Goal: Task Accomplishment & Management: Manage account settings

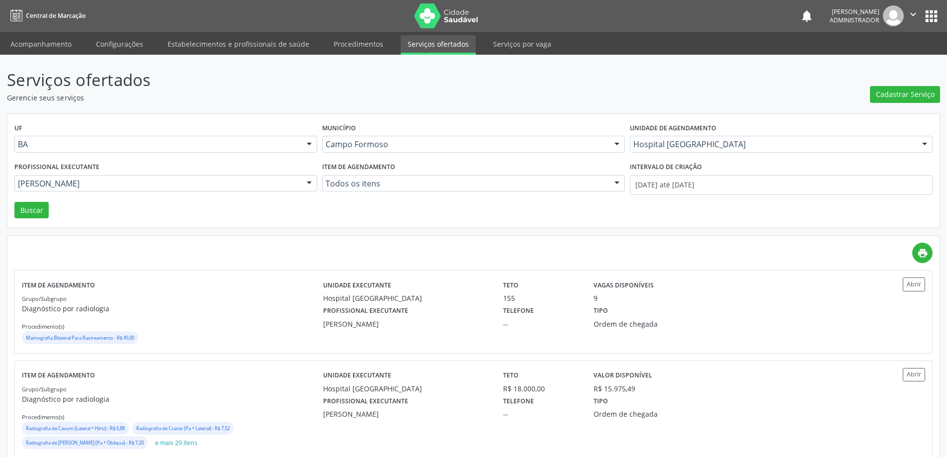
scroll to position [50, 0]
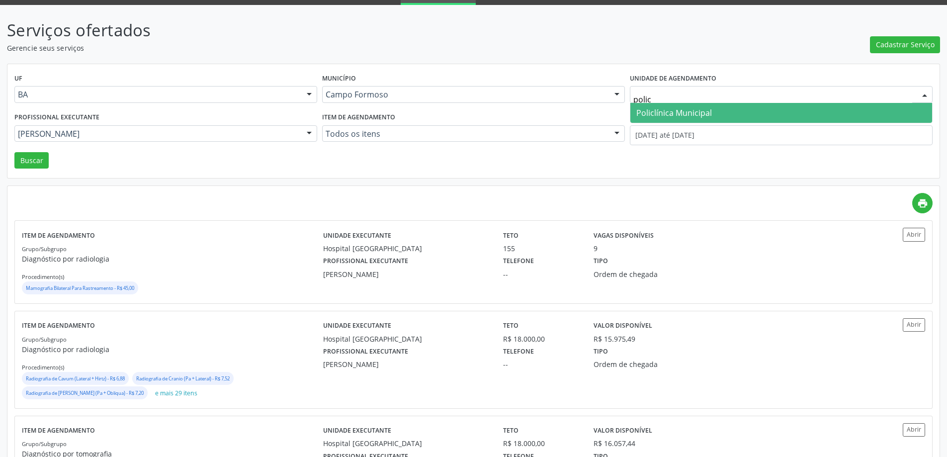
click at [695, 111] on span "Policlínica Municipal" at bounding box center [674, 112] width 76 height 11
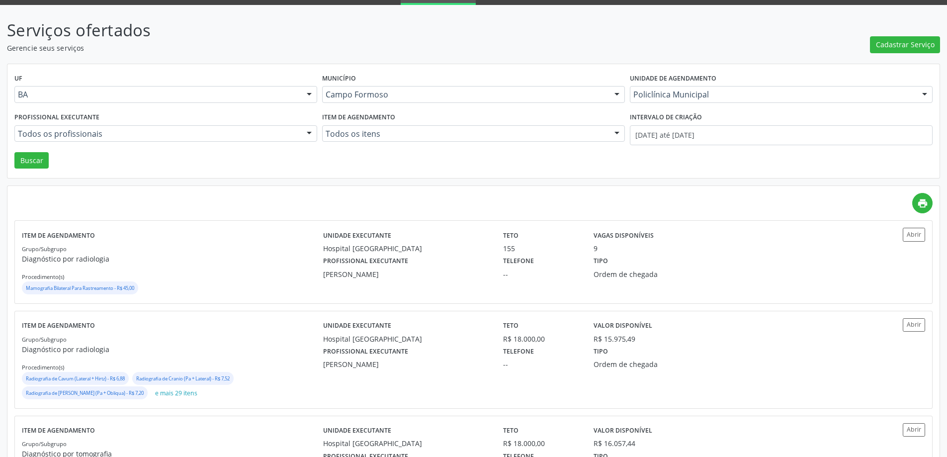
click at [306, 130] on div at bounding box center [309, 134] width 15 height 17
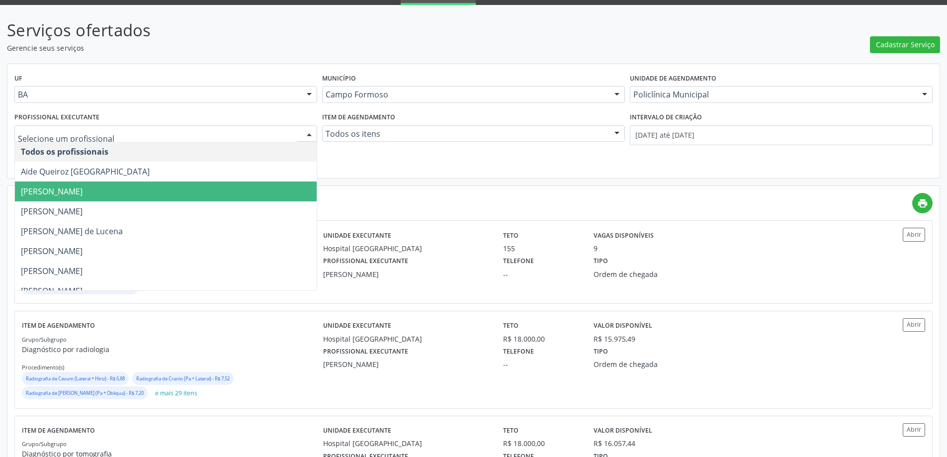
click at [273, 188] on span "[PERSON_NAME]" at bounding box center [166, 191] width 302 height 20
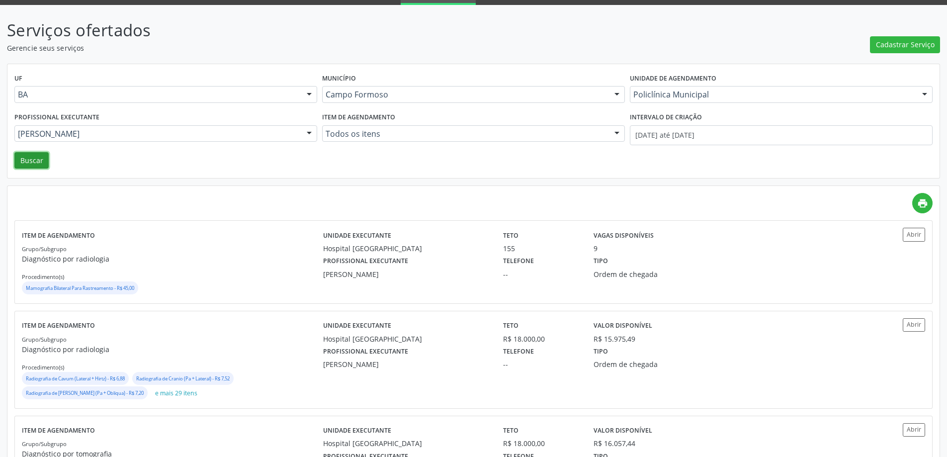
click at [36, 158] on button "Buscar" at bounding box center [31, 160] width 34 height 17
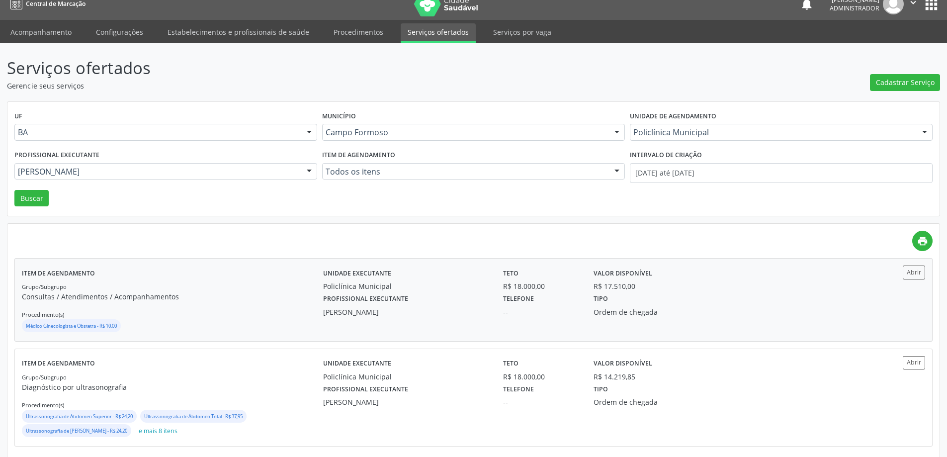
scroll to position [23, 0]
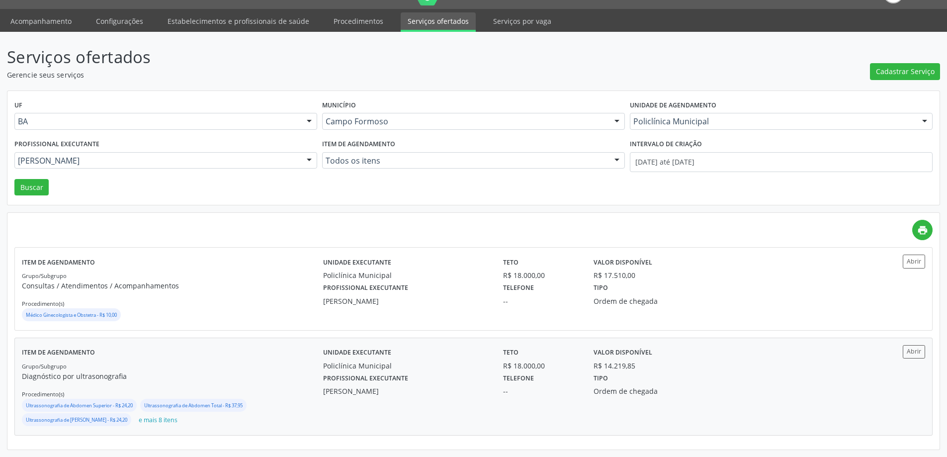
click at [913, 344] on div "Item de agendamento Grupo/Subgrupo Diagnóstico por ultrasonografia Procedimento…" at bounding box center [473, 386] width 917 height 97
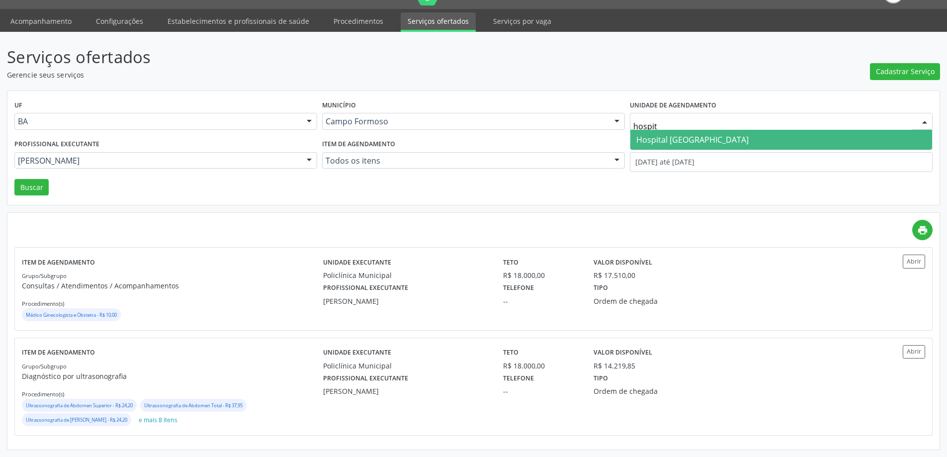
type input "hospita"
click at [710, 135] on span "Hospital [GEOGRAPHIC_DATA]" at bounding box center [692, 139] width 112 height 11
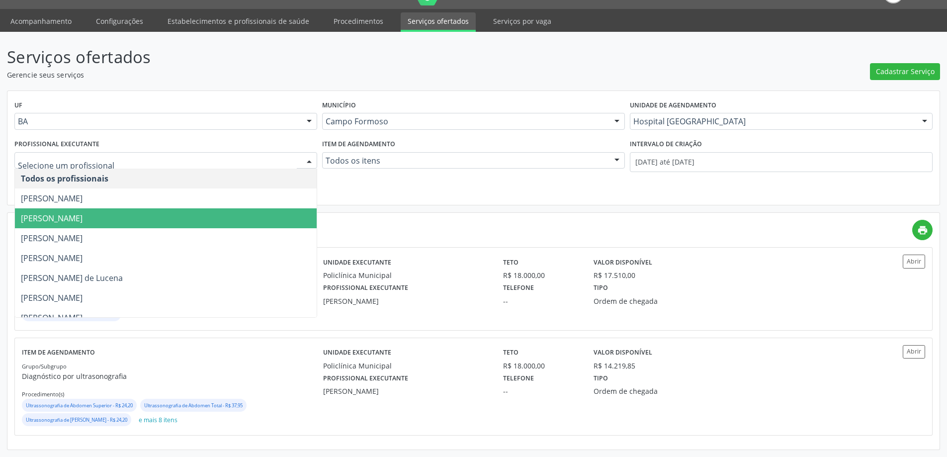
click at [307, 155] on div at bounding box center [309, 161] width 15 height 17
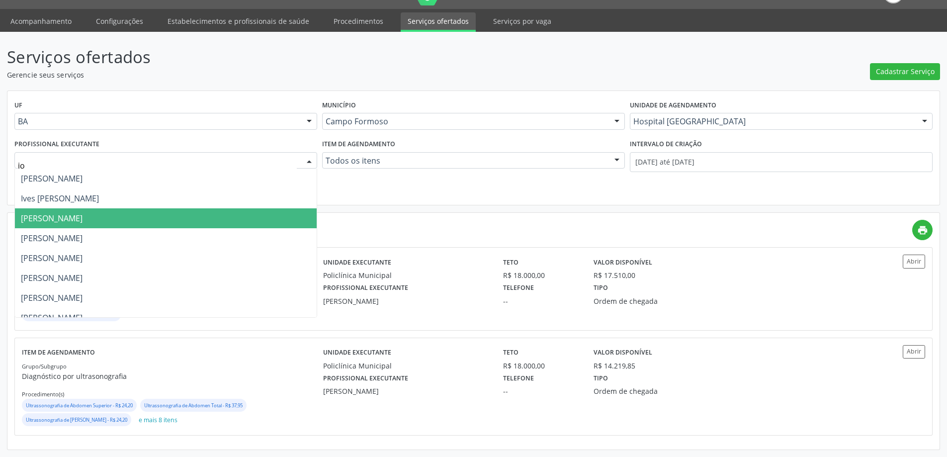
type input "joe"
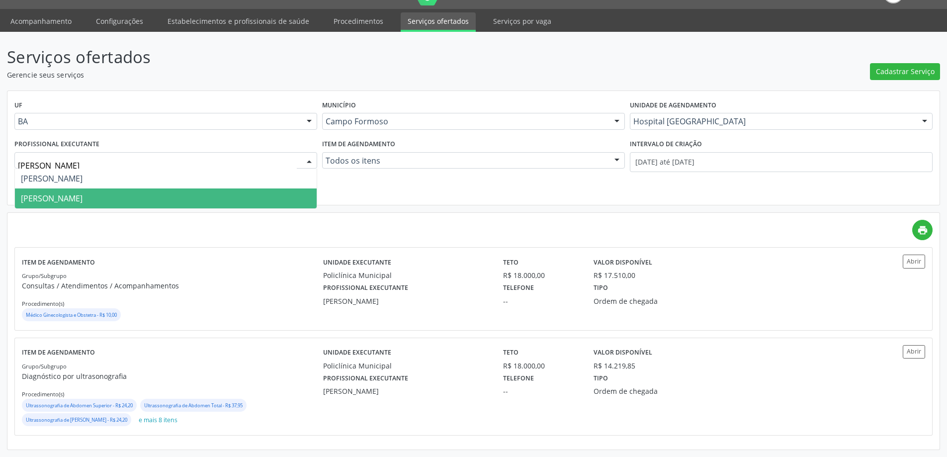
click at [262, 194] on span "Joel da Rocha Almeida" at bounding box center [166, 198] width 302 height 20
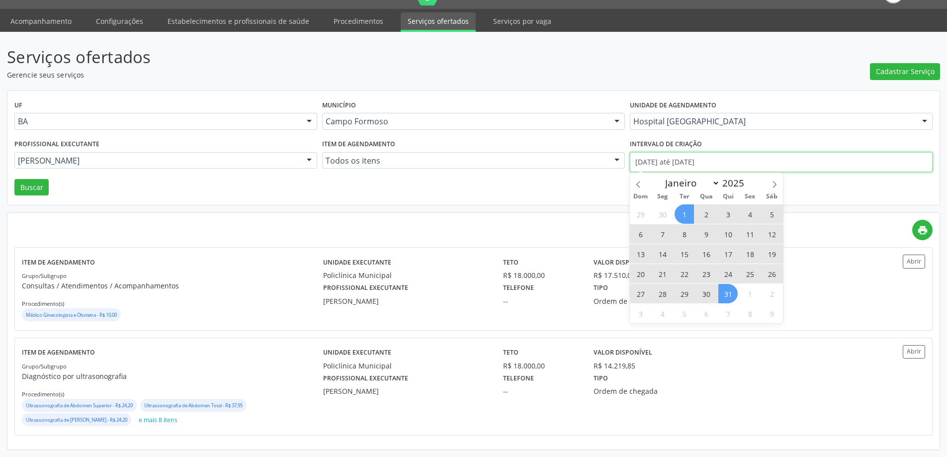
click at [642, 162] on input "01/07/2025 até 31/07/2025" at bounding box center [781, 162] width 303 height 20
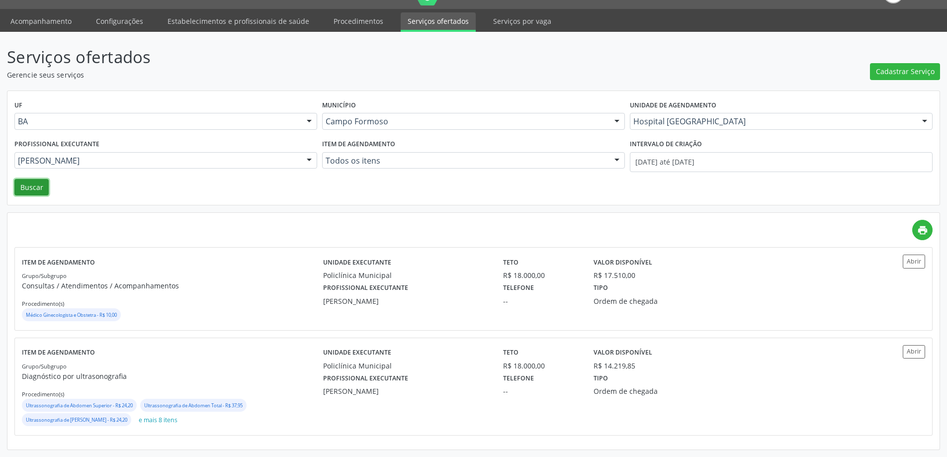
click at [33, 184] on button "Buscar" at bounding box center [31, 187] width 34 height 17
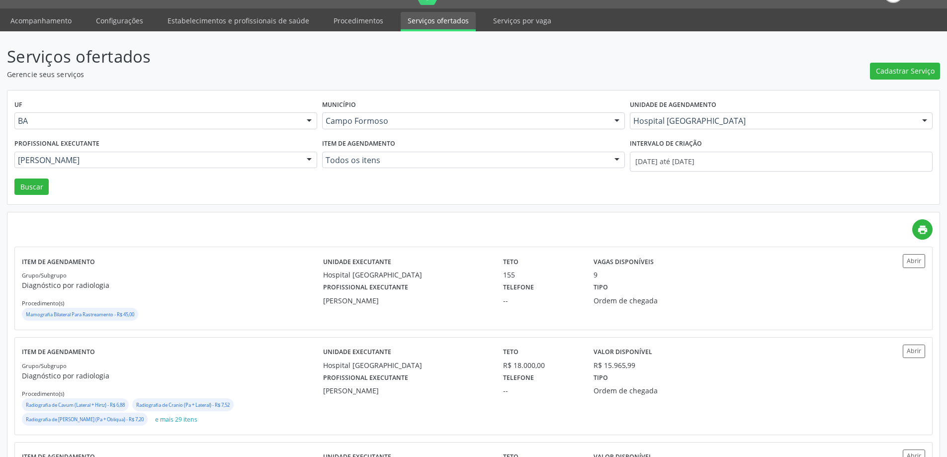
scroll to position [0, 0]
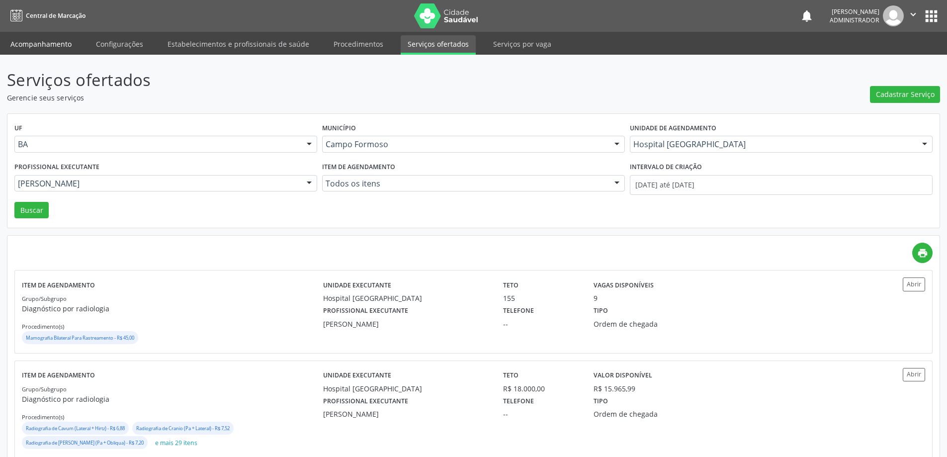
click at [40, 45] on link "Acompanhamento" at bounding box center [40, 43] width 75 height 17
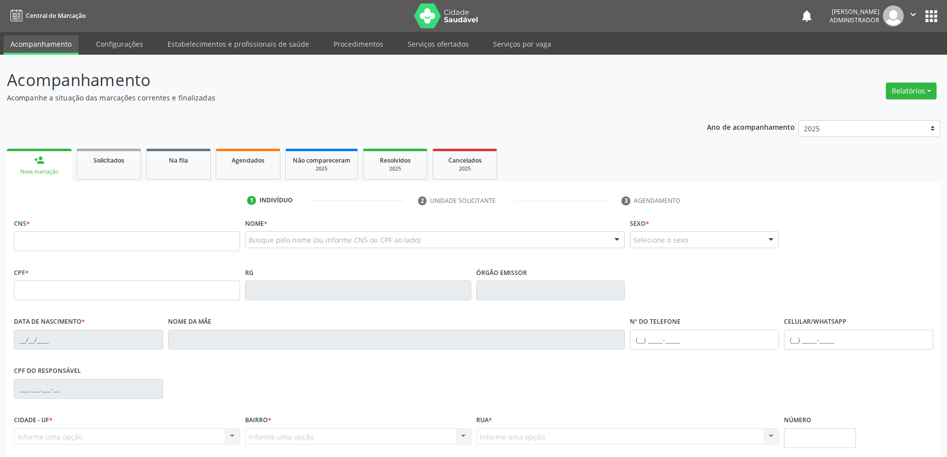
click at [171, 204] on ul "1 Indivíduo 2 Unidade solicitante 3 Agendamento" at bounding box center [473, 200] width 933 height 16
click at [172, 244] on input "text" at bounding box center [127, 241] width 226 height 20
type input "708 0058 9078 5923"
type input "006676"
type input "08/05/2024"
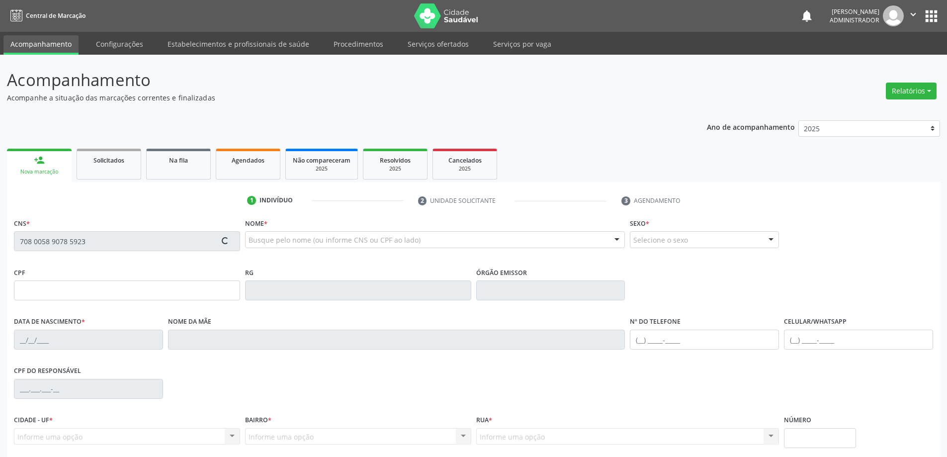
type input "(74) 99946-2427"
type input "045.734.715-53"
type input "S/N"
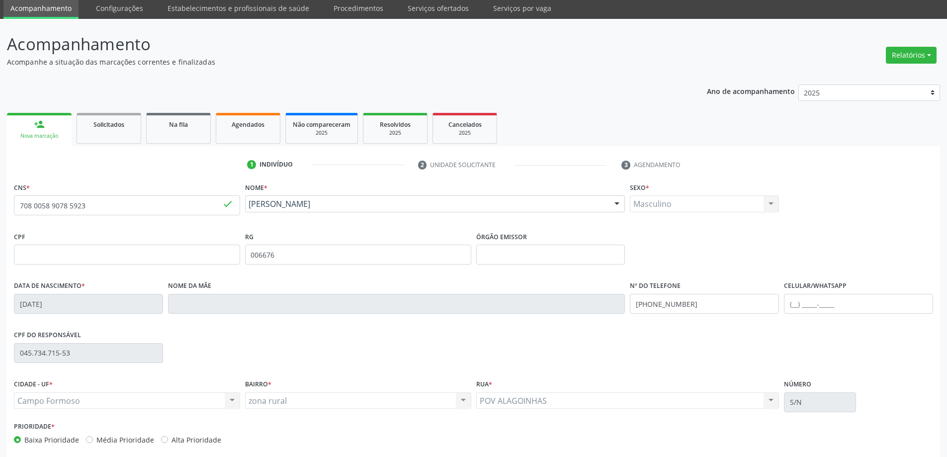
scroll to position [82, 0]
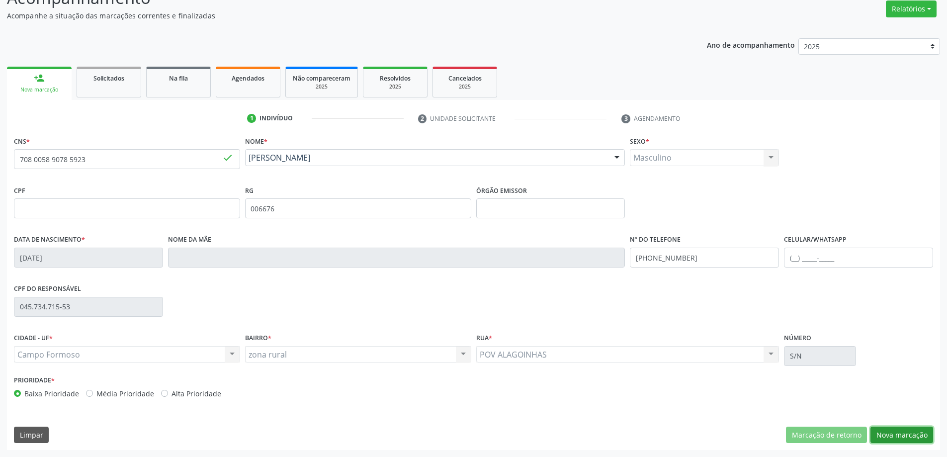
click at [897, 433] on button "Nova marcação" at bounding box center [901, 434] width 63 height 17
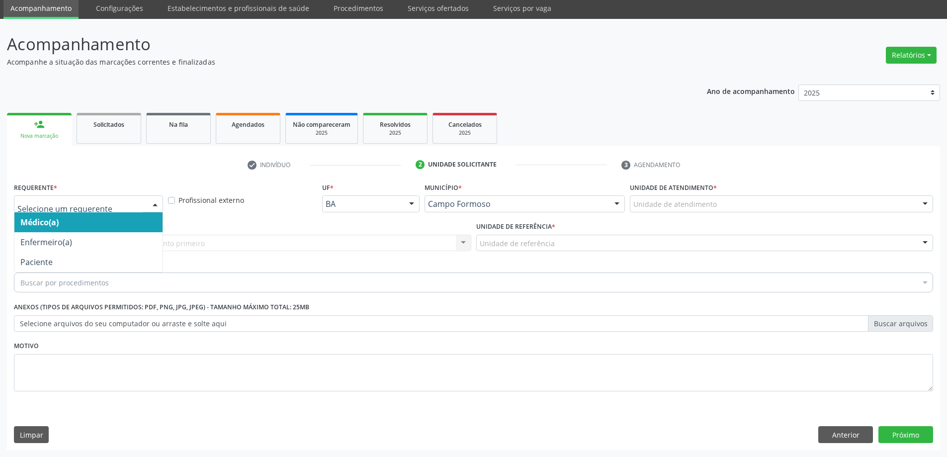
click at [154, 201] on div at bounding box center [155, 204] width 15 height 17
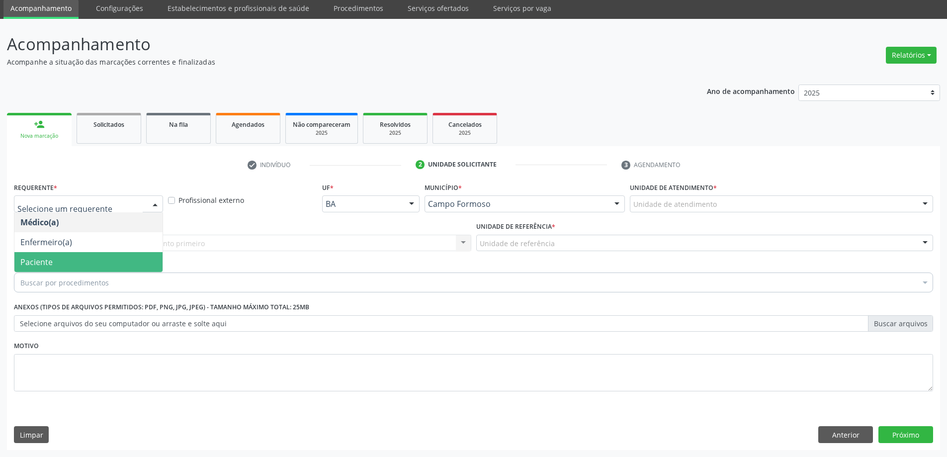
click at [122, 255] on span "Paciente" at bounding box center [88, 262] width 148 height 20
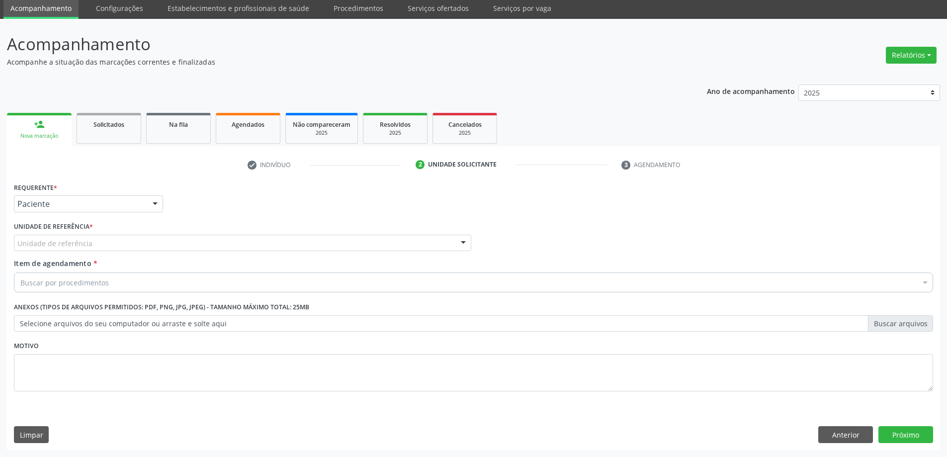
click at [463, 239] on div at bounding box center [463, 243] width 15 height 17
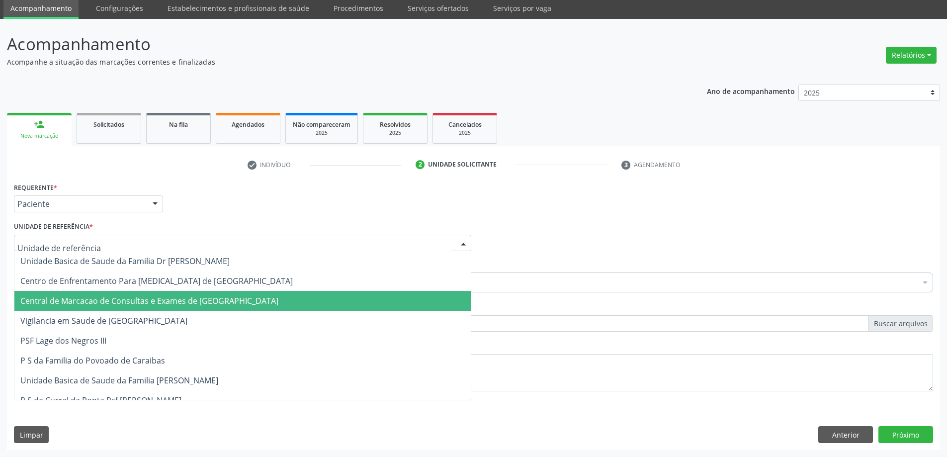
click at [433, 295] on span "Central de Marcacao de Consultas e Exames de [GEOGRAPHIC_DATA]" at bounding box center [242, 301] width 456 height 20
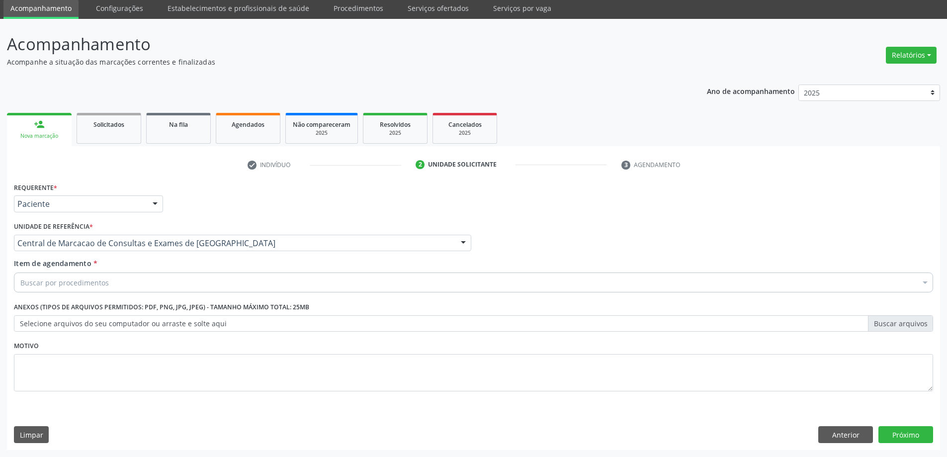
click at [433, 285] on div "Buscar por procedimentos" at bounding box center [473, 282] width 919 height 20
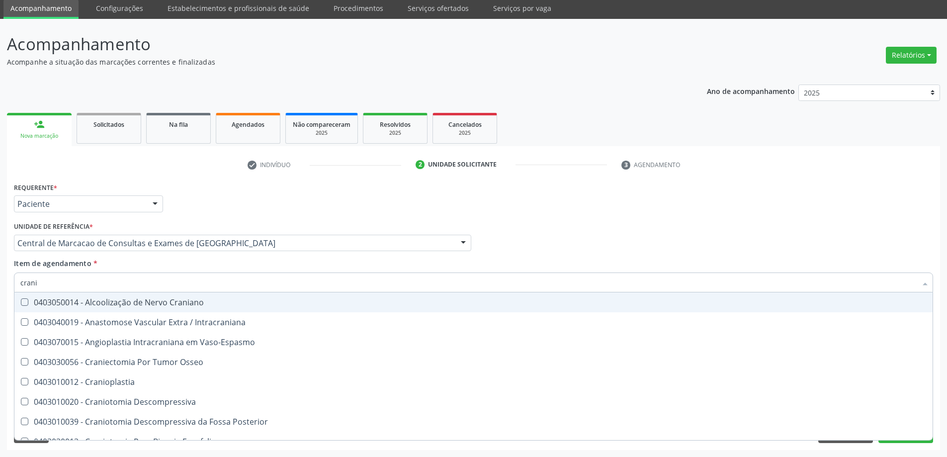
type input "cranio"
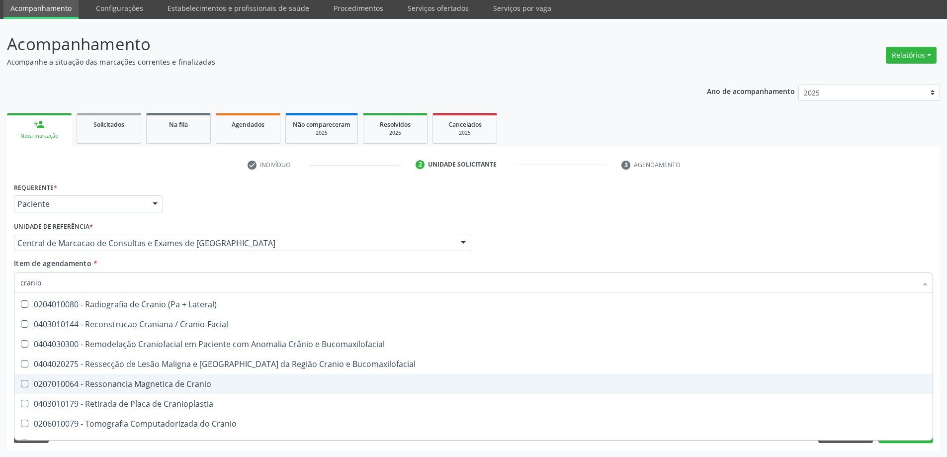
scroll to position [339, 0]
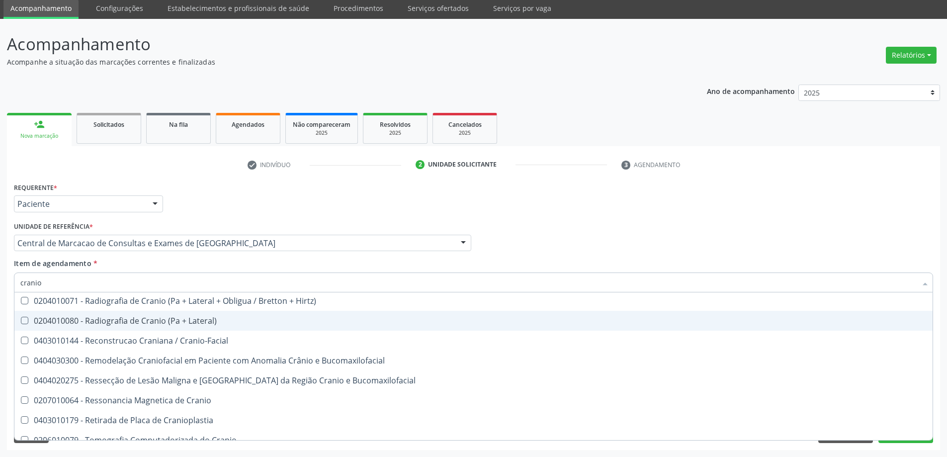
click at [143, 324] on div "0204010080 - Radiografia de Cranio (Pa + Lateral)" at bounding box center [473, 321] width 906 height 8
checkbox Lateral\) "true"
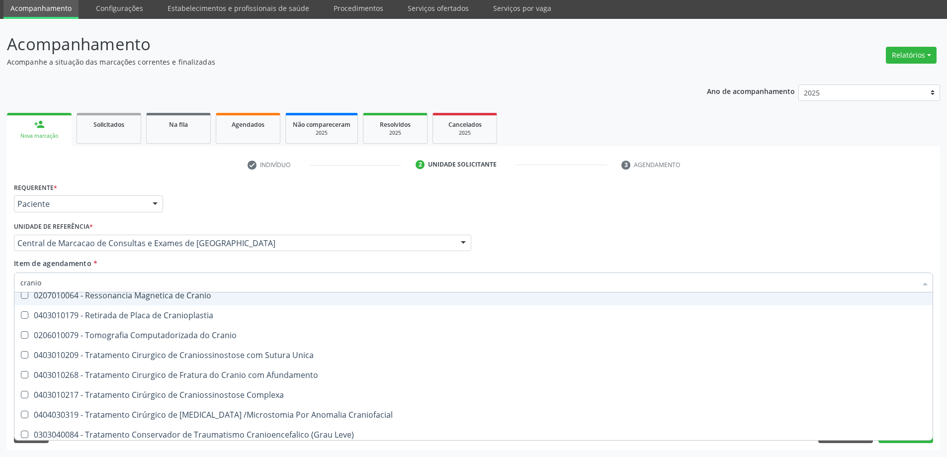
scroll to position [488, 0]
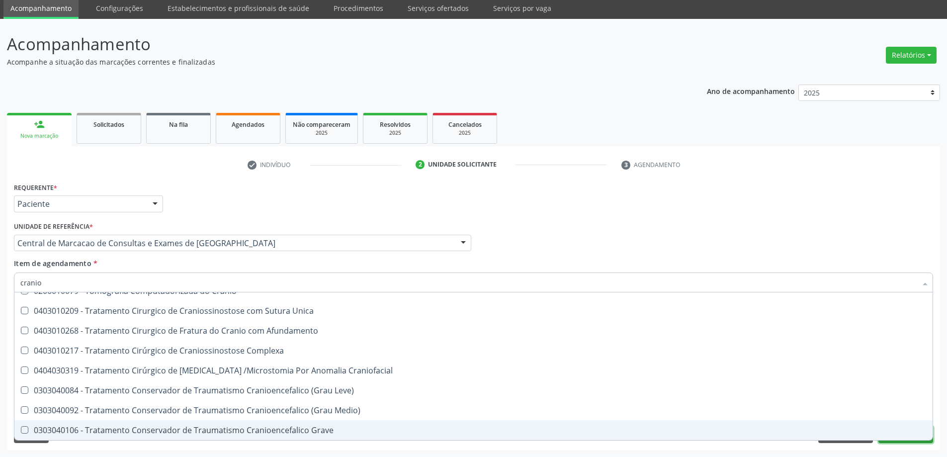
click at [896, 441] on button "Próximo" at bounding box center [905, 434] width 55 height 17
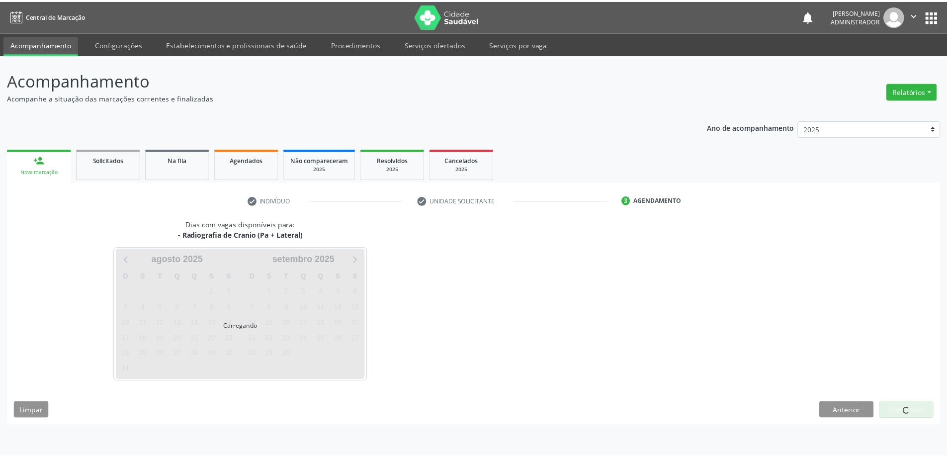
scroll to position [0, 0]
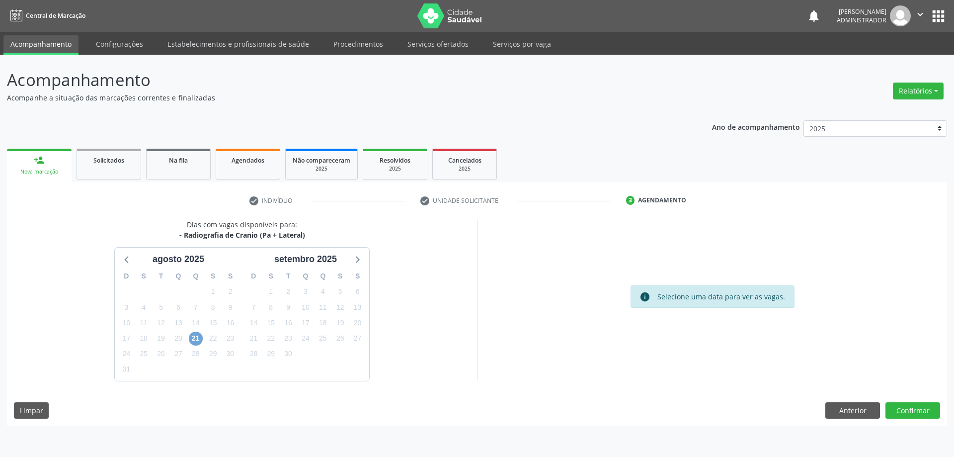
click at [195, 339] on span "21" at bounding box center [196, 338] width 14 height 14
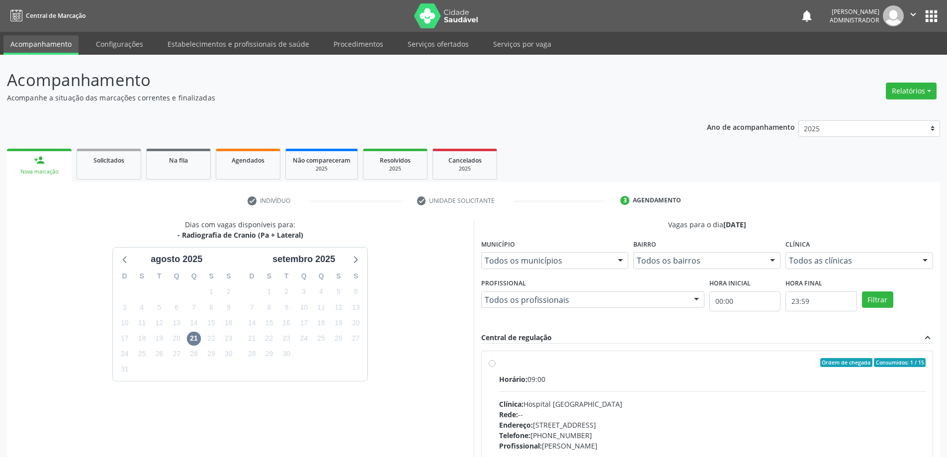
click at [499, 363] on label "Ordem de chegada Consumidos: 1 / 15 Horário: 09:00 Clínica: Hospital Sao Franci…" at bounding box center [712, 434] width 427 height 153
click at [491, 363] on input "Ordem de chegada Consumidos: 1 / 15 Horário: 09:00 Clínica: Hospital Sao Franci…" at bounding box center [491, 362] width 7 height 9
radio input "true"
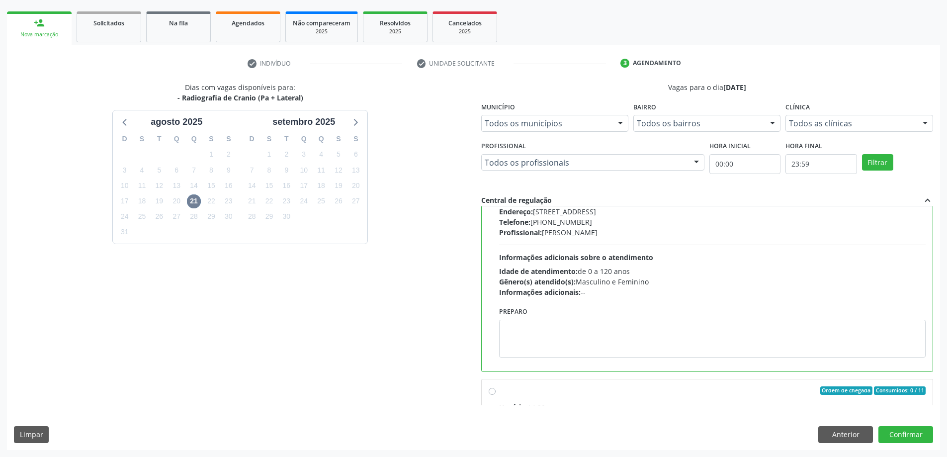
scroll to position [199, 0]
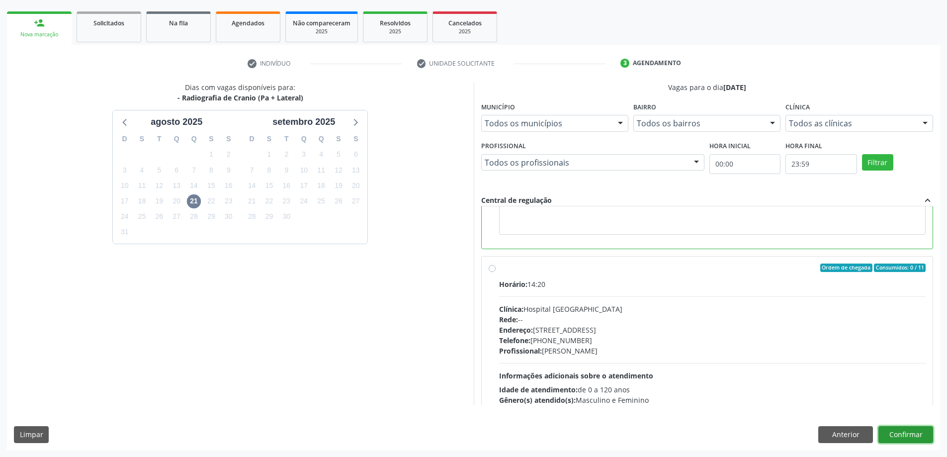
click at [891, 434] on button "Confirmar" at bounding box center [905, 434] width 55 height 17
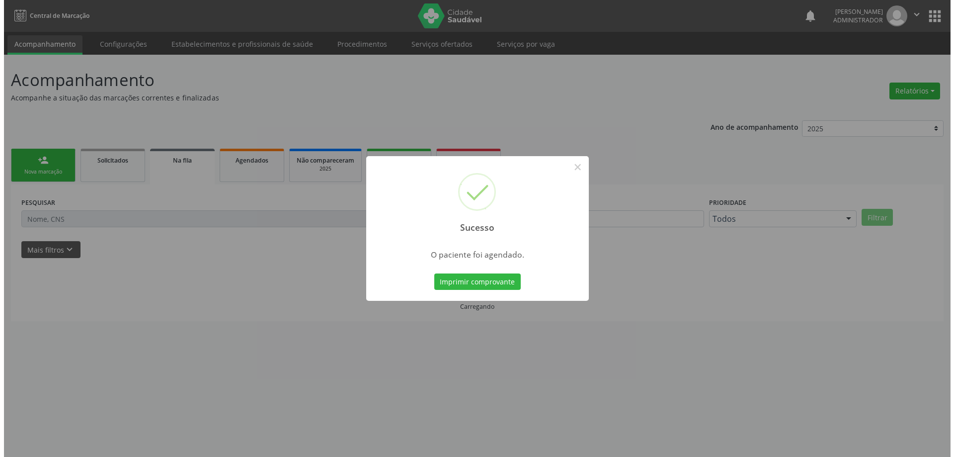
scroll to position [0, 0]
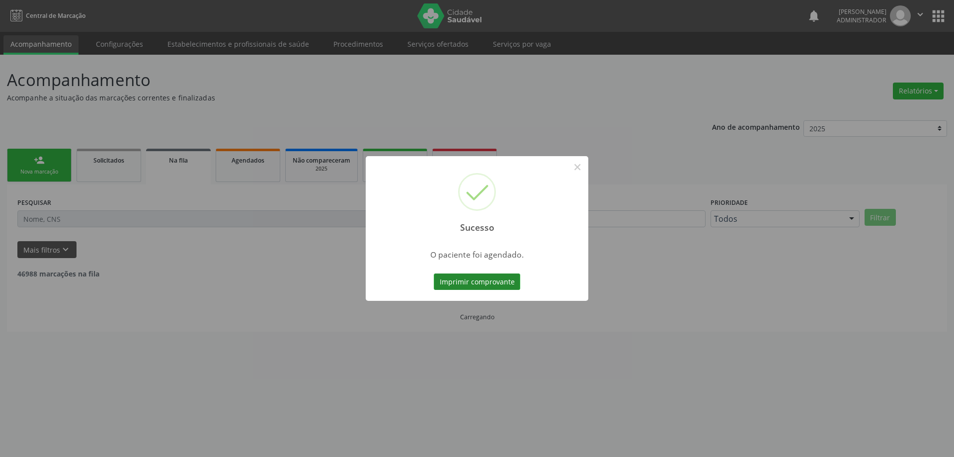
click at [482, 285] on button "Imprimir comprovante" at bounding box center [477, 281] width 86 height 17
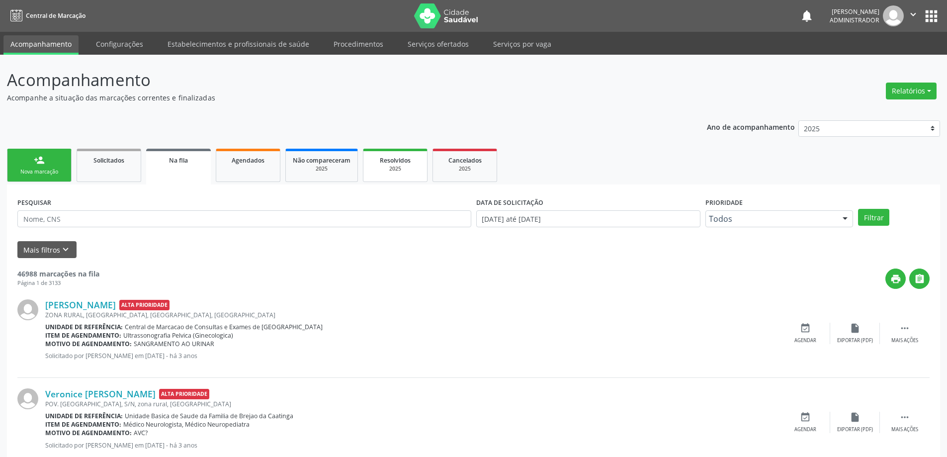
click at [393, 161] on span "Resolvidos" at bounding box center [395, 160] width 31 height 8
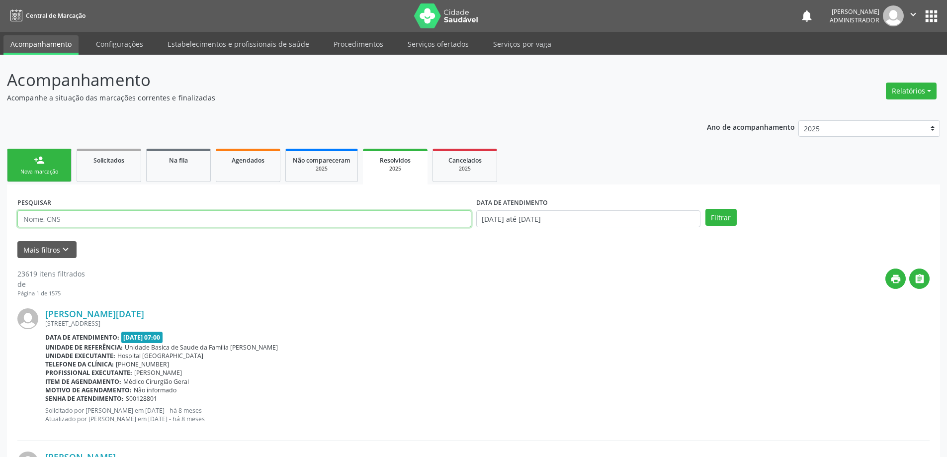
click at [198, 219] on input "text" at bounding box center [244, 218] width 454 height 17
type input "702503398190134"
click at [500, 217] on input "01/01/2025 até 18/08/2025" at bounding box center [588, 218] width 224 height 17
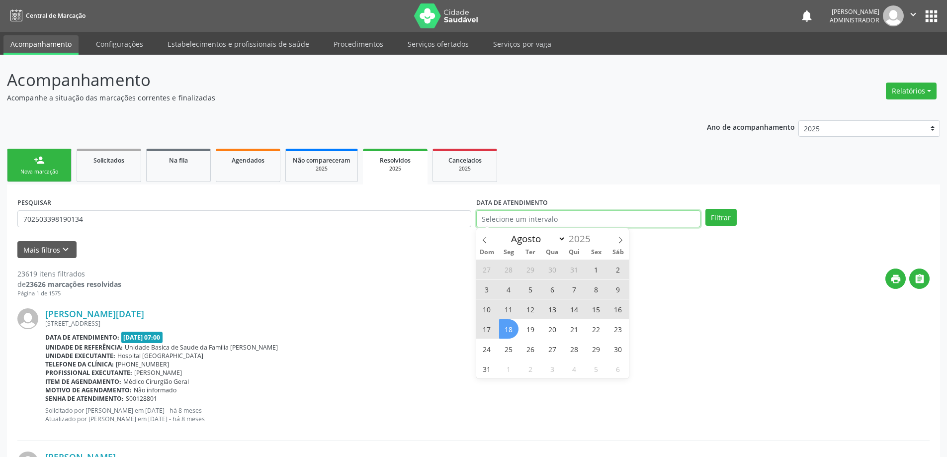
select select "0"
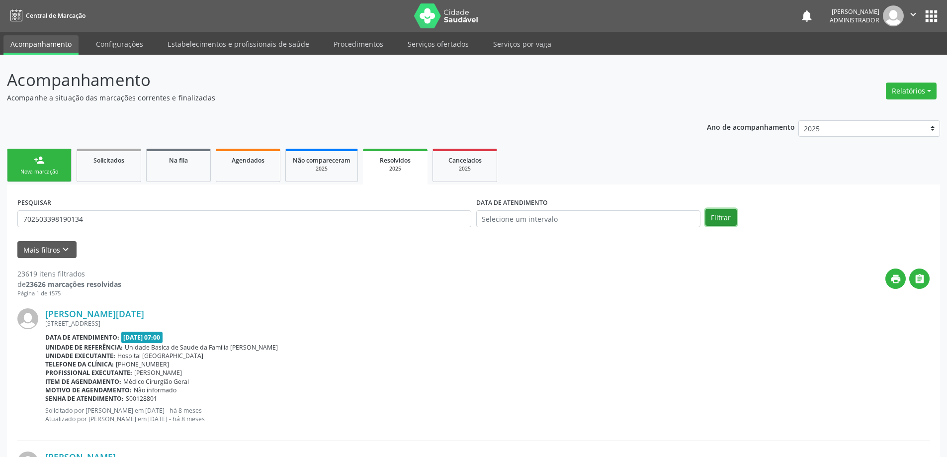
click at [713, 212] on button "Filtrar" at bounding box center [720, 217] width 31 height 17
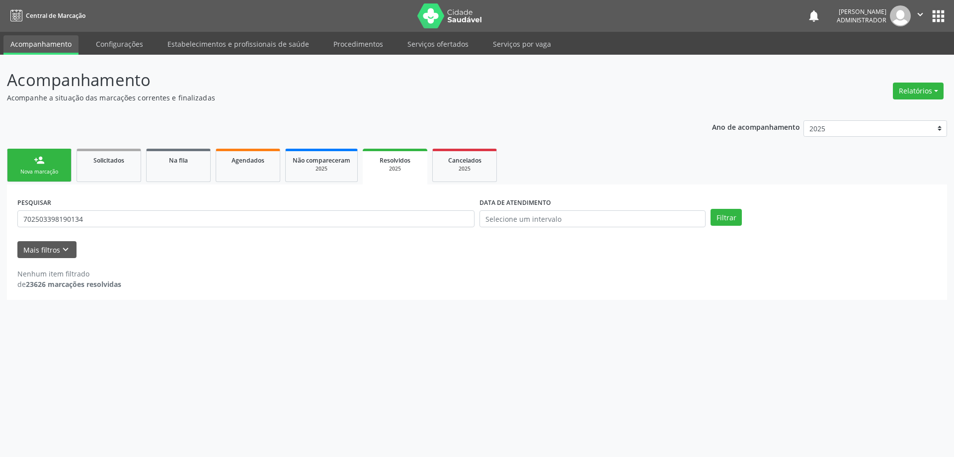
click at [396, 161] on span "Resolvidos" at bounding box center [395, 160] width 31 height 8
click at [724, 220] on button "Filtrar" at bounding box center [726, 217] width 31 height 17
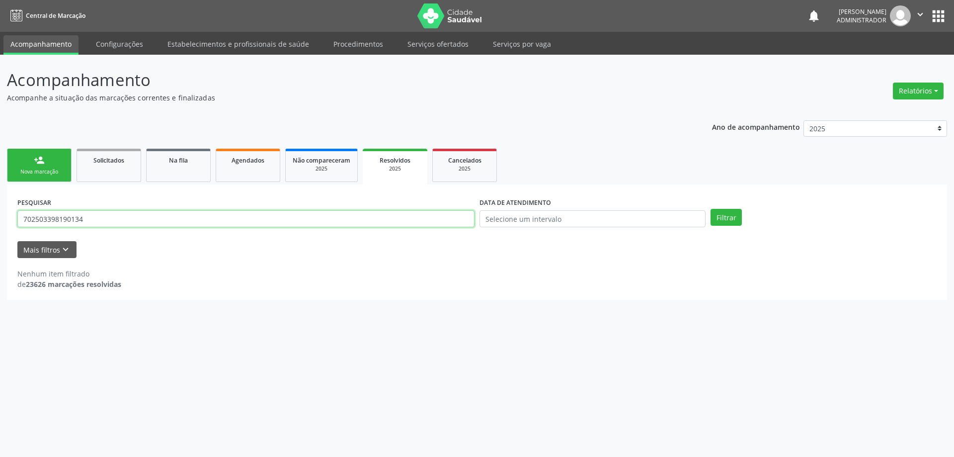
drag, startPoint x: 91, startPoint y: 219, endPoint x: 21, endPoint y: 224, distance: 70.7
click at [21, 224] on input "702503398190134" at bounding box center [245, 218] width 457 height 17
click at [249, 160] on span "Agendados" at bounding box center [248, 160] width 33 height 8
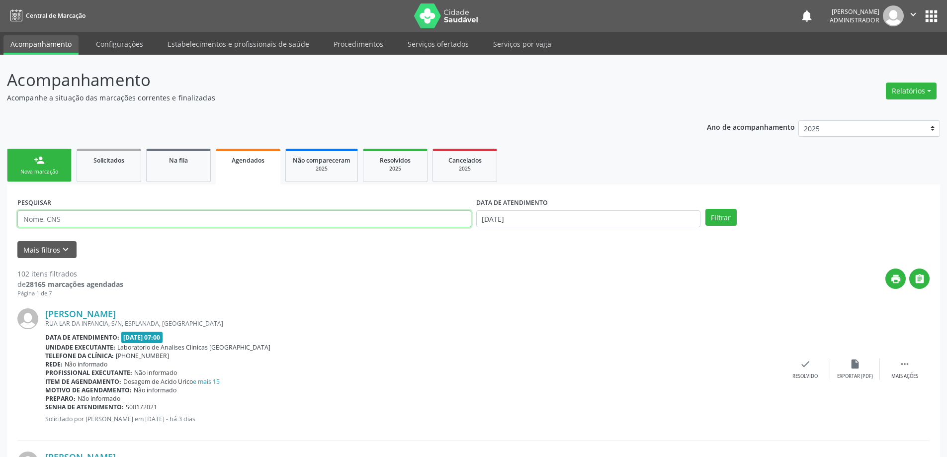
click at [87, 219] on input "text" at bounding box center [244, 218] width 454 height 17
paste input "702503398190134"
type input "702503398190134"
click at [515, 213] on input "18/08/2025" at bounding box center [588, 218] width 224 height 17
click at [720, 220] on button "Filtrar" at bounding box center [720, 217] width 31 height 17
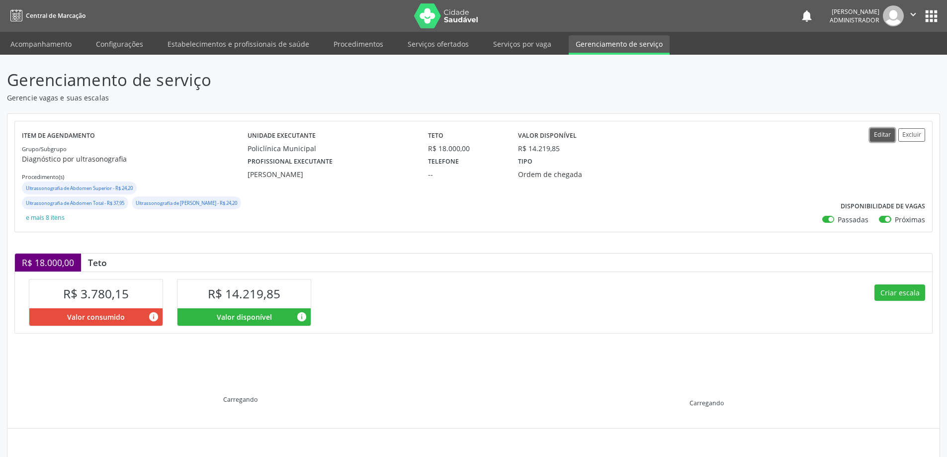
click at [878, 133] on button "Editar" at bounding box center [882, 134] width 25 height 13
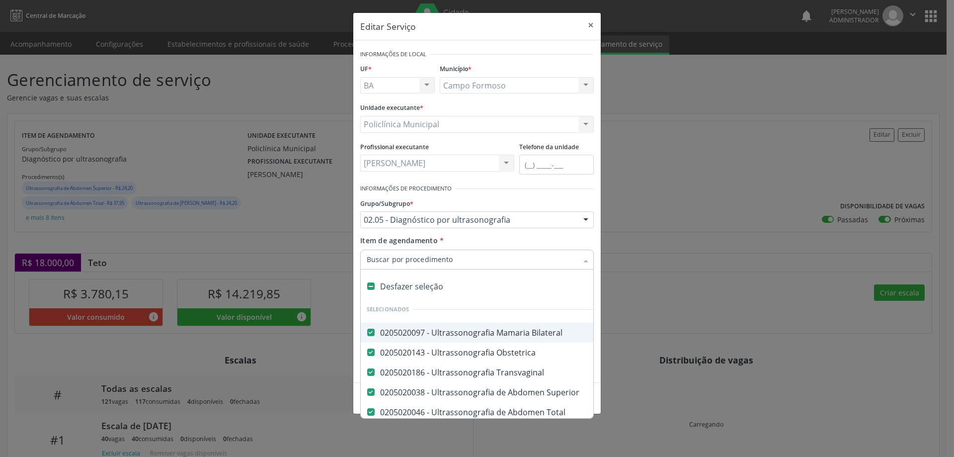
type input "b"
checkbox Abdominal "false"
checkbox Tireoide "false"
checkbox Cervical "false"
checkbox Moles "false"
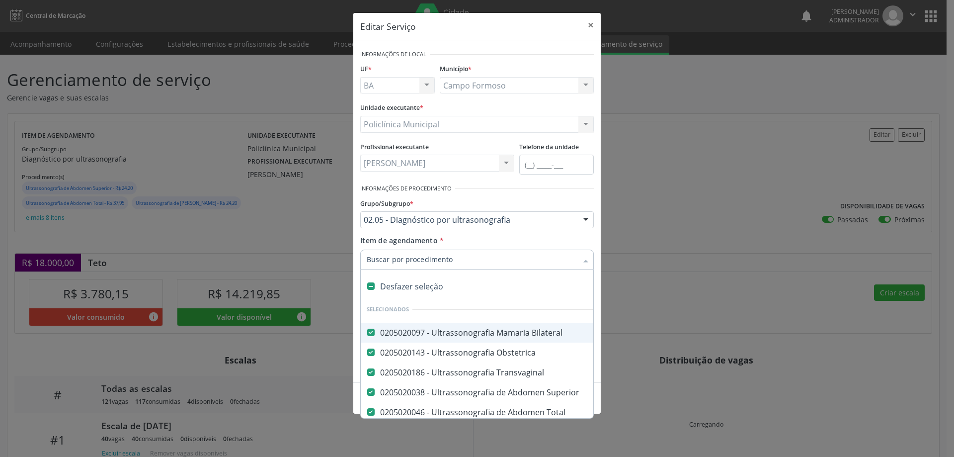
checkbox Inguinal "false"
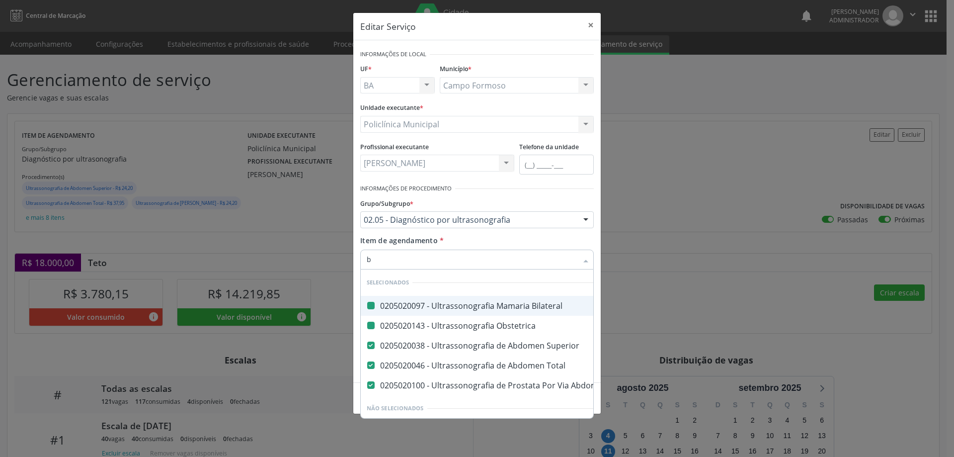
type input "bo"
checkbox Bilateral "false"
checkbox Obstetrica "false"
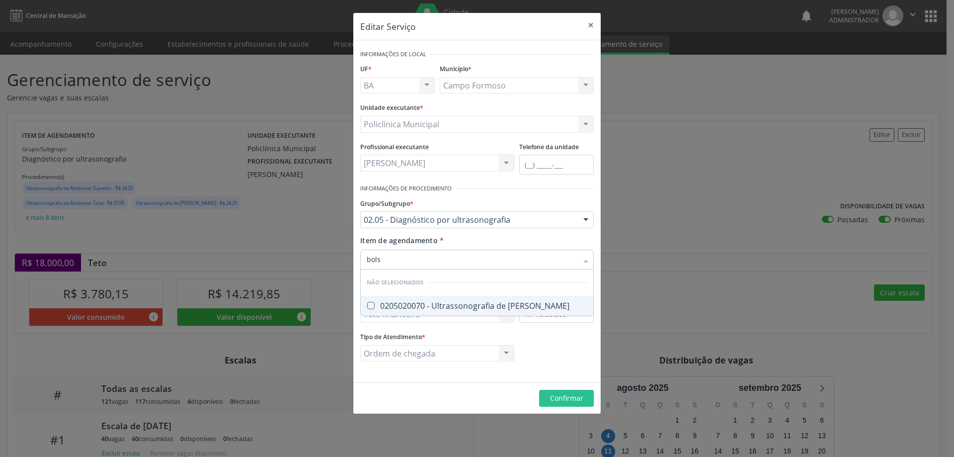
type input "bolsa"
click at [438, 302] on div "0205020070 - Ultrassonografia de [PERSON_NAME]" at bounding box center [477, 306] width 221 height 8
checkbox Escrotal "true"
click at [586, 400] on div "Editar Serviço × Informações de Local UF * BA BA Nenhum resultado encontrado pa…" at bounding box center [477, 212] width 248 height 401
click at [588, 397] on button "Confirmar" at bounding box center [566, 398] width 55 height 17
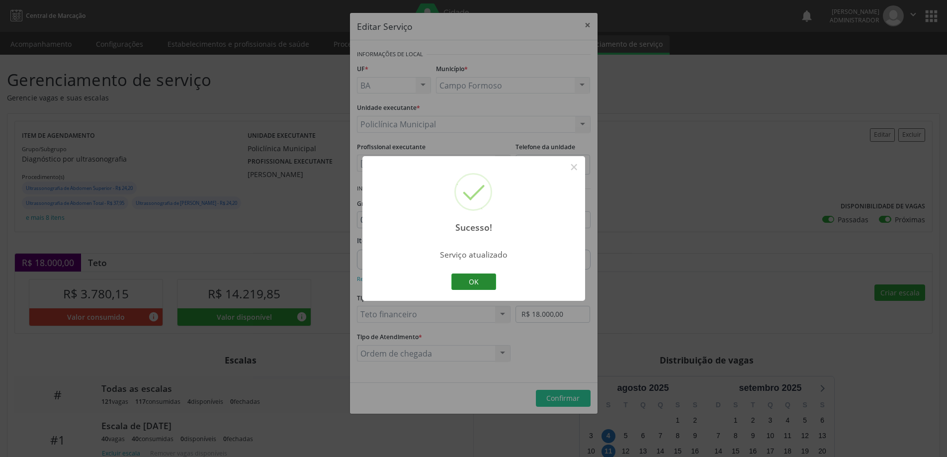
click at [487, 281] on button "OK" at bounding box center [473, 281] width 45 height 17
